Goal: Information Seeking & Learning: Learn about a topic

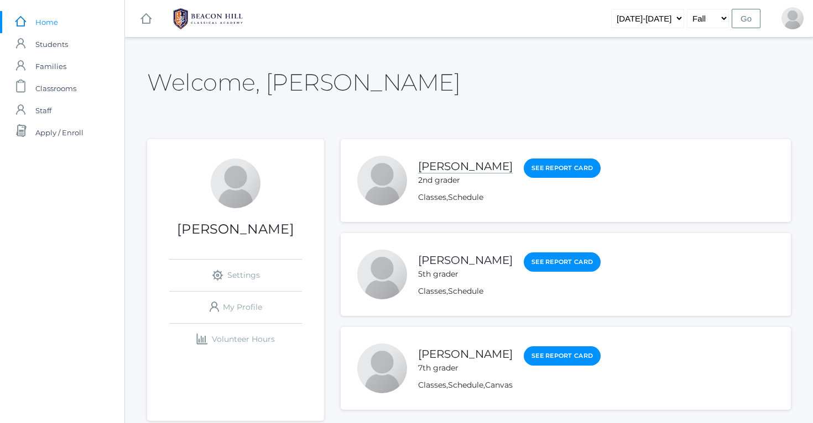
click at [457, 169] on link "[PERSON_NAME]" at bounding box center [465, 167] width 95 height 14
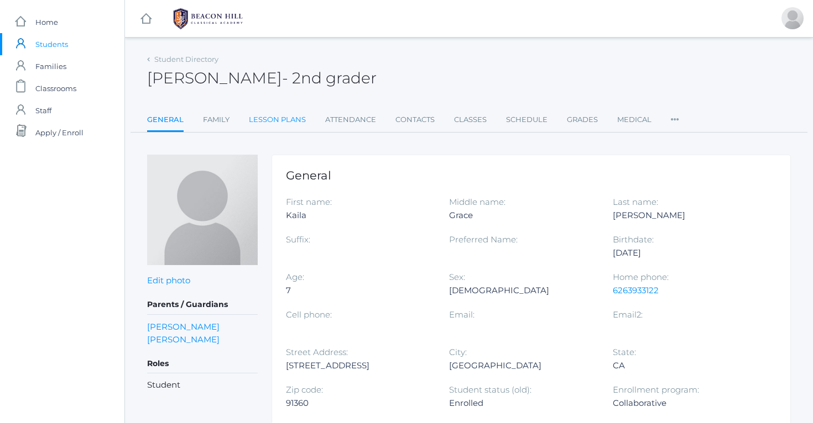
click at [302, 118] on link "Lesson Plans" at bounding box center [277, 120] width 57 height 22
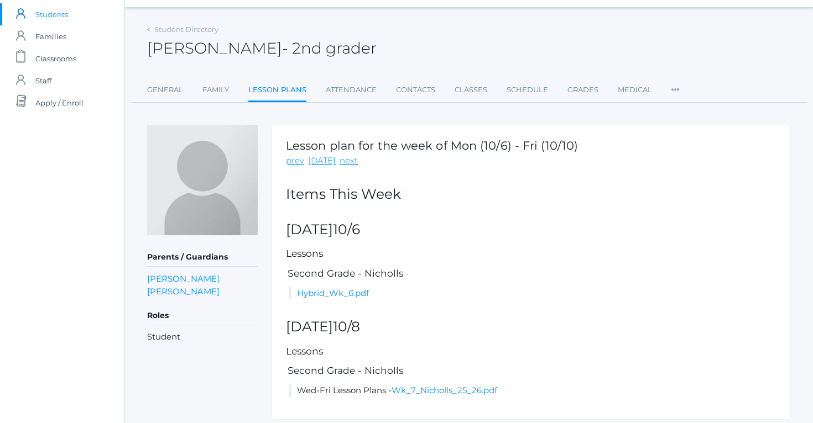
scroll to position [33, 0]
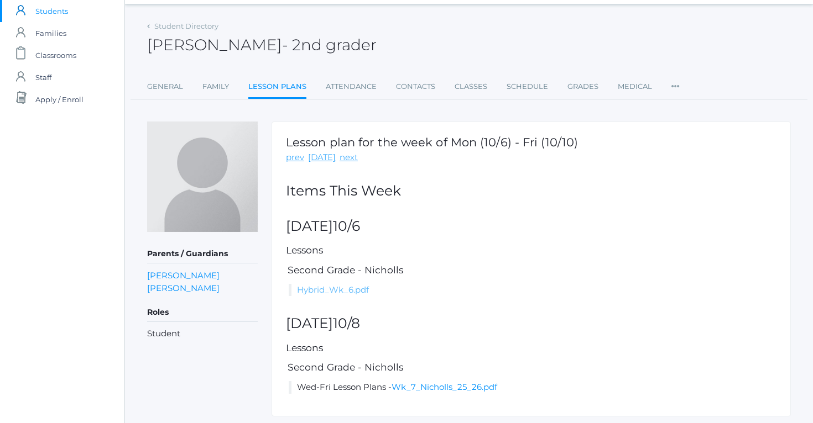
click at [345, 285] on link "Hybrid_Wk_6.pdf" at bounding box center [333, 290] width 72 height 11
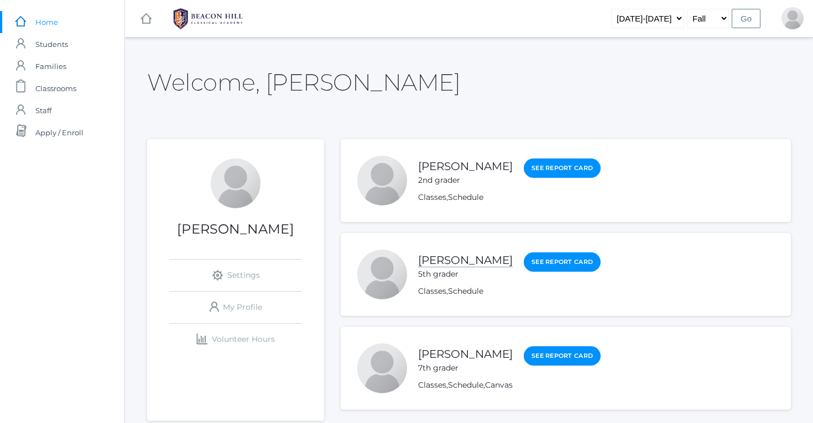
click at [439, 266] on link "[PERSON_NAME]" at bounding box center [465, 261] width 95 height 14
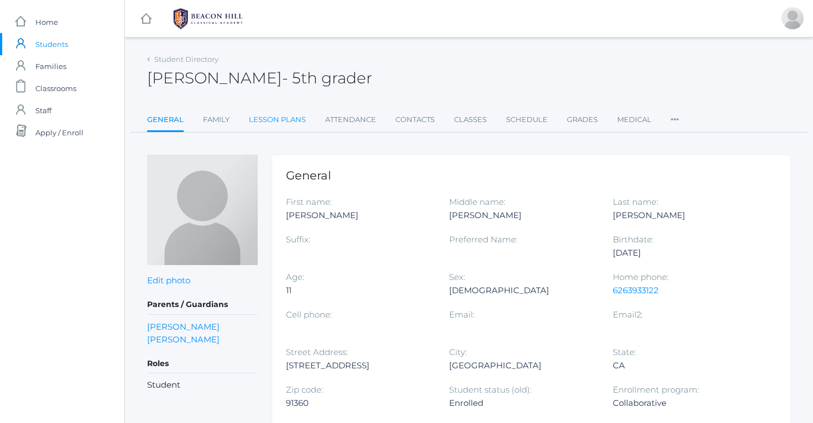
click at [294, 123] on link "Lesson Plans" at bounding box center [277, 120] width 57 height 22
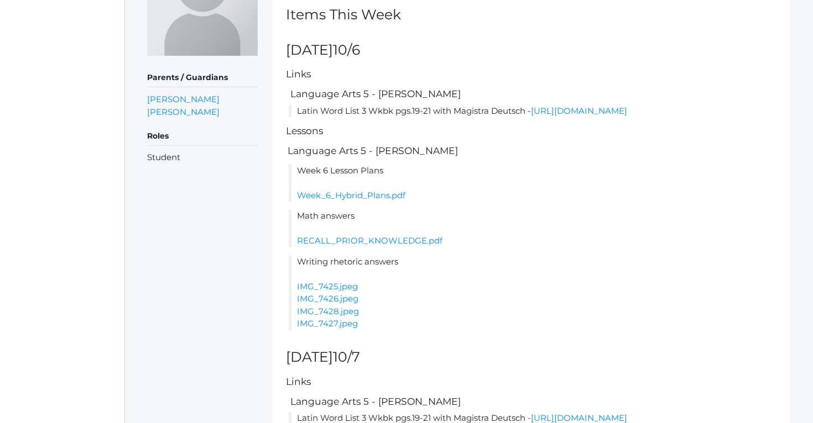
scroll to position [203, 0]
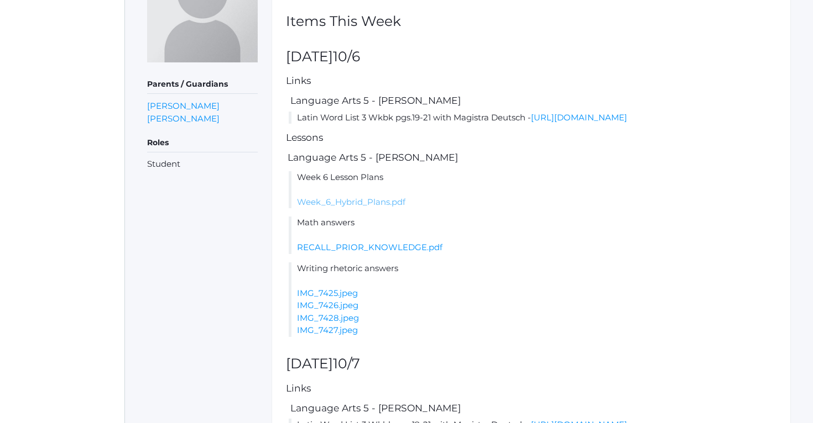
click at [355, 207] on link "Week_6_Hybrid_Plans.pdf" at bounding box center [351, 202] width 108 height 11
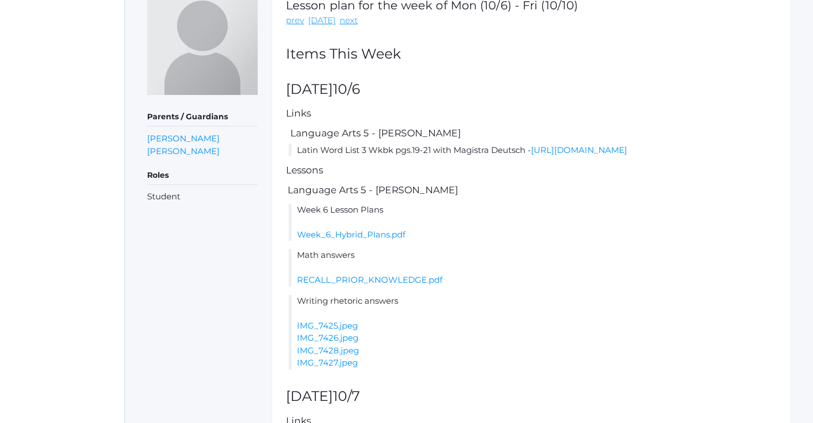
scroll to position [166, 0]
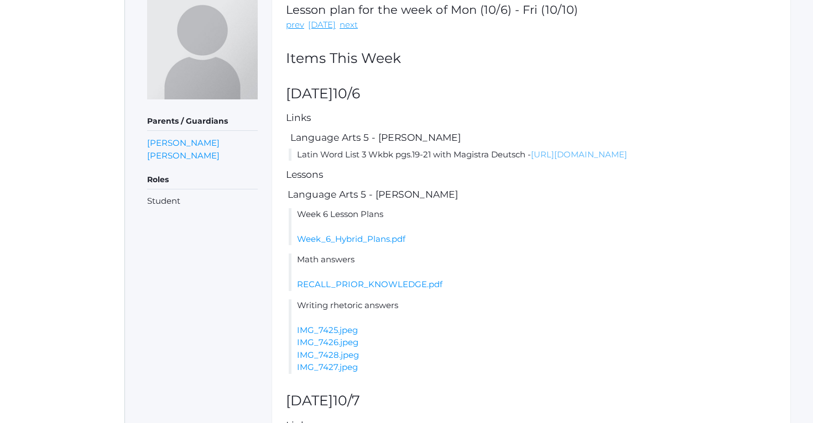
click at [531, 160] on link "[URL][DOMAIN_NAME]" at bounding box center [579, 154] width 96 height 11
click at [395, 289] on link "RECALL_PRIOR_KNOWLEDGE.pdf" at bounding box center [369, 284] width 145 height 11
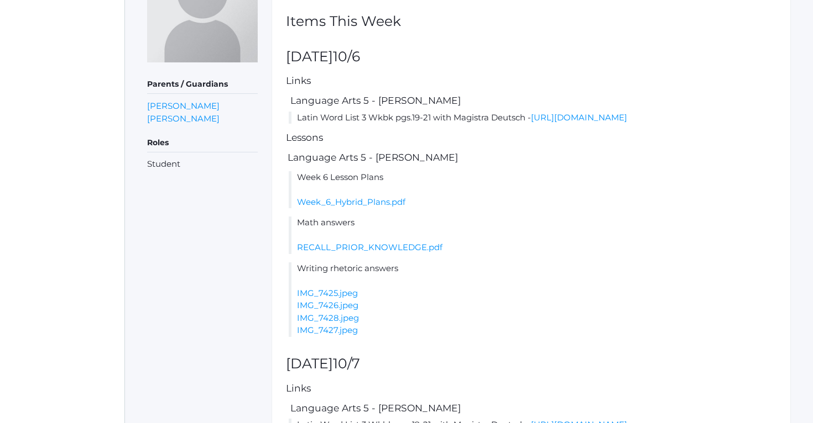
scroll to position [203, 0]
click at [351, 298] on link "IMG_7425.jpeg" at bounding box center [327, 292] width 61 height 11
click at [341, 310] on link "IMG_7426.jpeg" at bounding box center [327, 305] width 61 height 11
click at [332, 323] on link "IMG_7428.jpeg" at bounding box center [328, 317] width 62 height 11
click at [339, 335] on link "IMG_7427.jpeg" at bounding box center [327, 329] width 61 height 11
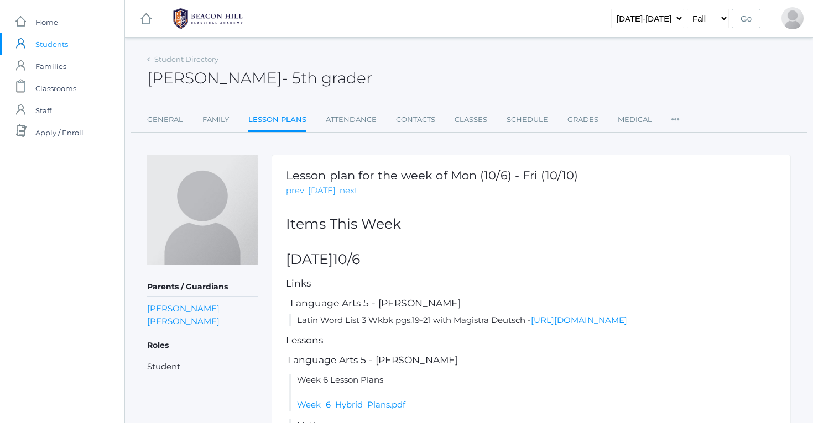
scroll to position [0, 0]
click at [44, 21] on span "Home" at bounding box center [46, 22] width 23 height 22
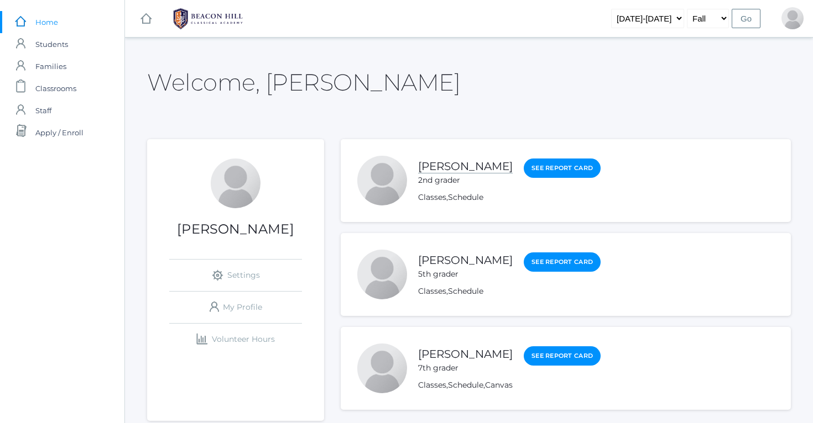
click at [461, 170] on link "[PERSON_NAME]" at bounding box center [465, 167] width 95 height 14
click at [440, 170] on link "[PERSON_NAME]" at bounding box center [465, 167] width 95 height 14
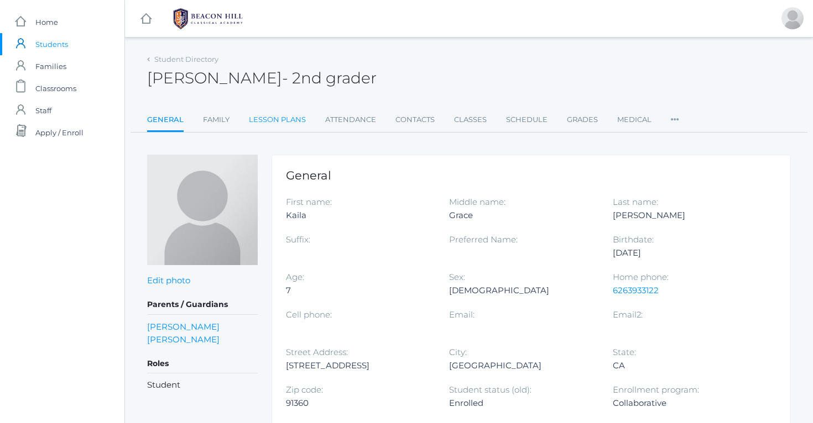
click at [275, 118] on link "Lesson Plans" at bounding box center [277, 120] width 57 height 22
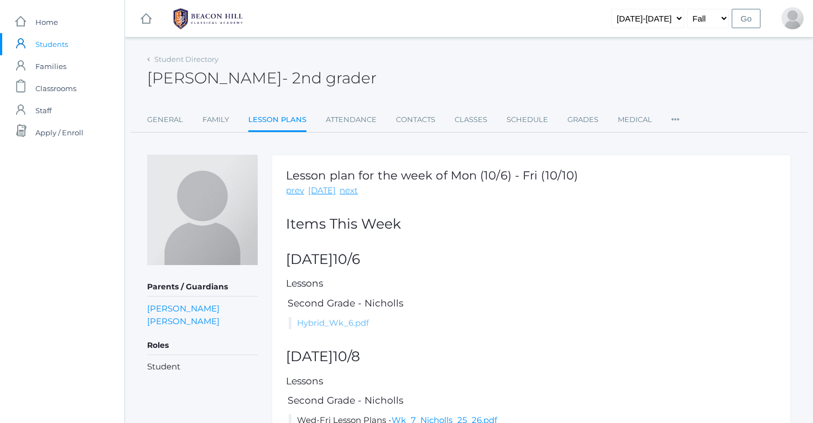
click at [346, 321] on link "Hybrid_Wk_6.pdf" at bounding box center [333, 323] width 72 height 11
